Goal: Task Accomplishment & Management: Use online tool/utility

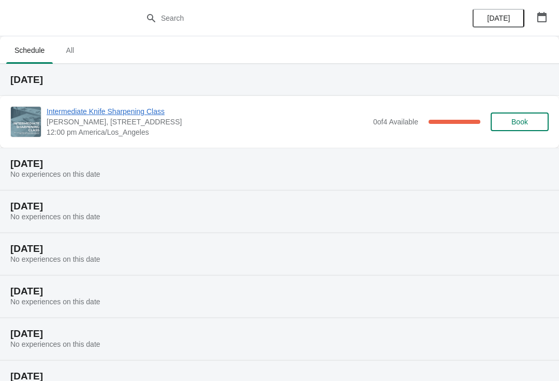
click at [134, 107] on span "Intermediate Knife Sharpening Class" at bounding box center [208, 111] width 322 height 10
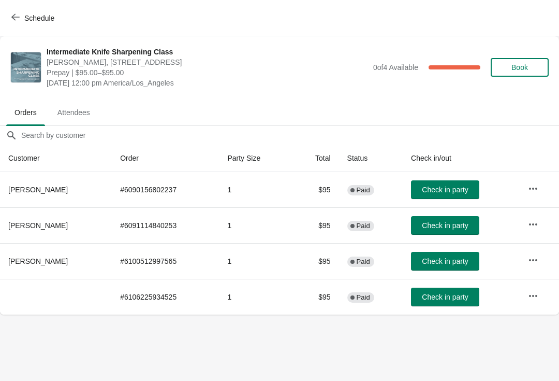
click at [435, 186] on span "Check in party" at bounding box center [445, 189] width 46 height 8
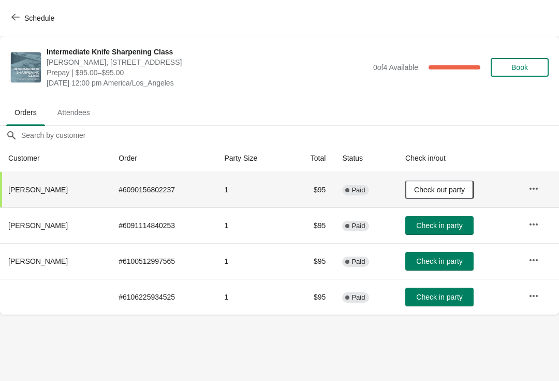
click at [537, 189] on icon "button" at bounding box center [534, 188] width 8 height 2
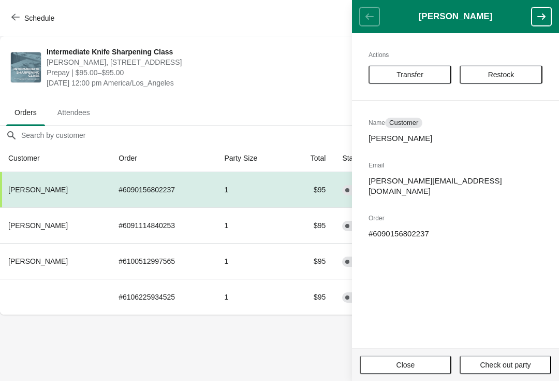
click at [296, 348] on body "Schedule Intermediate Knife Sharpening Class [PERSON_NAME], [STREET_ADDRESS] Pr…" at bounding box center [279, 190] width 559 height 381
click at [282, 348] on body "Schedule Intermediate Knife Sharpening Class [PERSON_NAME], [STREET_ADDRESS] Pr…" at bounding box center [279, 190] width 559 height 381
click at [370, 23] on header "[PERSON_NAME]" at bounding box center [455, 16] width 207 height 33
click at [308, 24] on div "Schedule" at bounding box center [279, 18] width 559 height 36
click at [545, 13] on icon "button" at bounding box center [542, 16] width 10 height 10
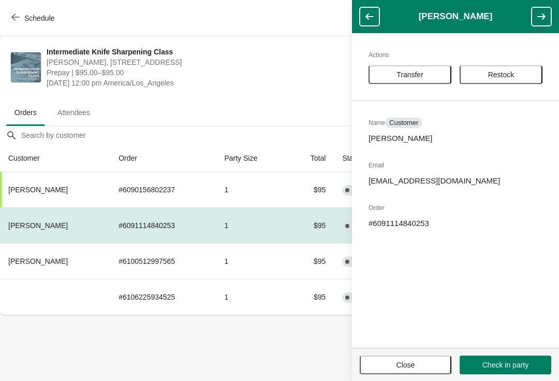
click at [543, 13] on icon "button" at bounding box center [542, 16] width 8 height 6
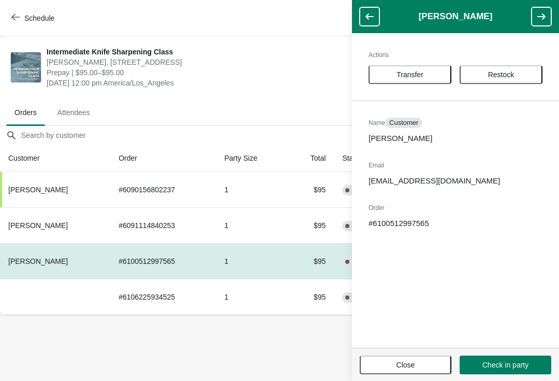
click at [514, 358] on button "Check in party" at bounding box center [506, 364] width 92 height 19
click at [544, 14] on icon "button" at bounding box center [542, 16] width 10 height 10
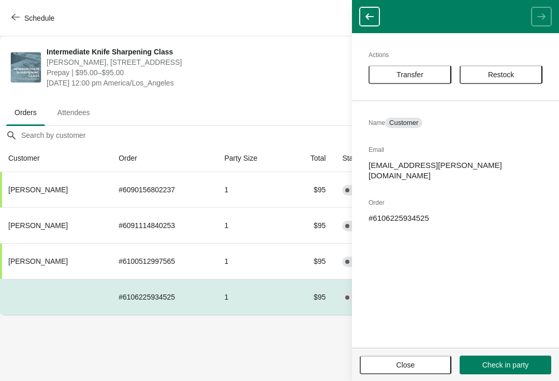
click at [356, 10] on header at bounding box center [455, 16] width 207 height 33
click at [522, 356] on button "Check in party" at bounding box center [506, 364] width 92 height 19
click at [367, 9] on button "button" at bounding box center [370, 16] width 20 height 19
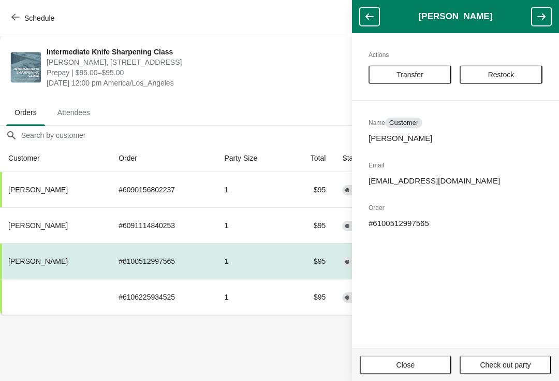
click at [353, 18] on header "[PERSON_NAME]" at bounding box center [455, 16] width 207 height 33
click at [357, 5] on header "[PERSON_NAME]" at bounding box center [455, 16] width 207 height 33
click at [362, 10] on button "button" at bounding box center [370, 16] width 20 height 19
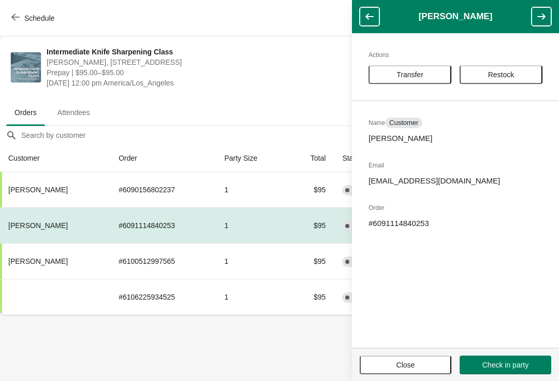
click at [524, 361] on span "Check in party" at bounding box center [506, 364] width 46 height 8
